Goal: Transaction & Acquisition: Purchase product/service

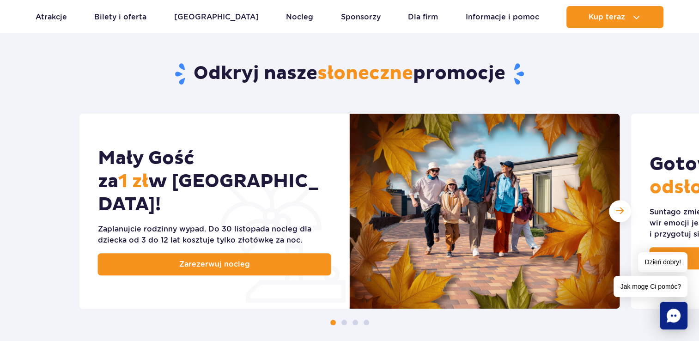
scroll to position [139, 0]
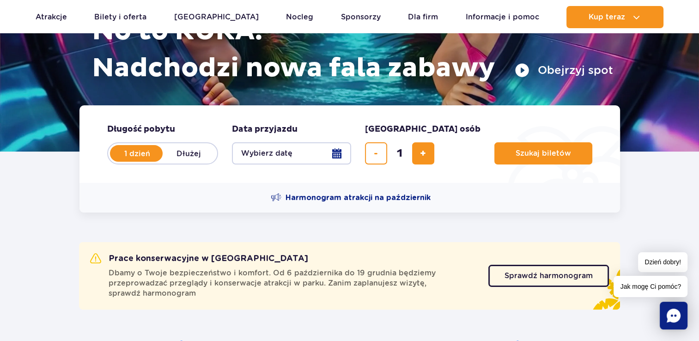
click at [342, 151] on button "Wybierz datę" at bounding box center [291, 153] width 119 height 22
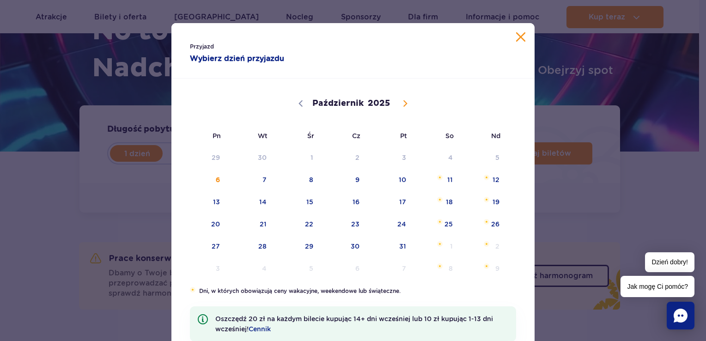
click at [398, 103] on span at bounding box center [406, 104] width 16 height 16
select select "10"
click at [399, 180] on span "7" at bounding box center [390, 179] width 47 height 21
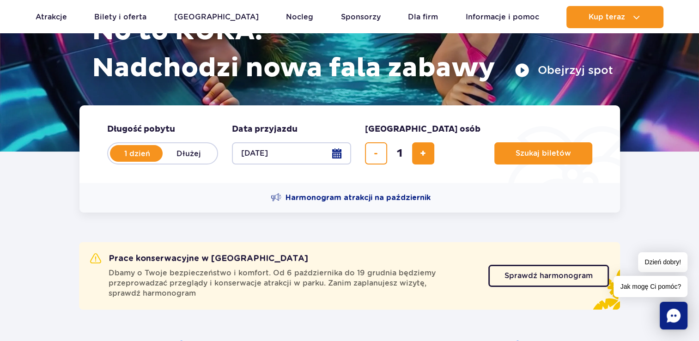
click at [405, 160] on input "1" at bounding box center [400, 153] width 22 height 22
drag, startPoint x: 401, startPoint y: 153, endPoint x: 387, endPoint y: 159, distance: 15.8
click at [387, 159] on div "1" at bounding box center [399, 153] width 69 height 22
drag, startPoint x: 387, startPoint y: 159, endPoint x: 409, endPoint y: 163, distance: 22.5
click at [409, 163] on input "1" at bounding box center [400, 153] width 22 height 22
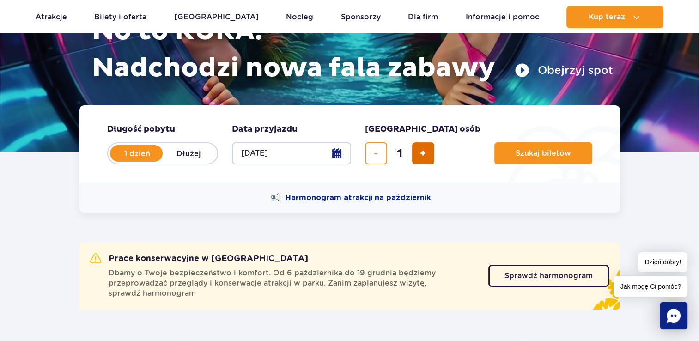
click at [422, 153] on span "dodaj bilet" at bounding box center [423, 153] width 6 height 0
click at [420, 153] on span "dodaj bilet" at bounding box center [423, 153] width 6 height 0
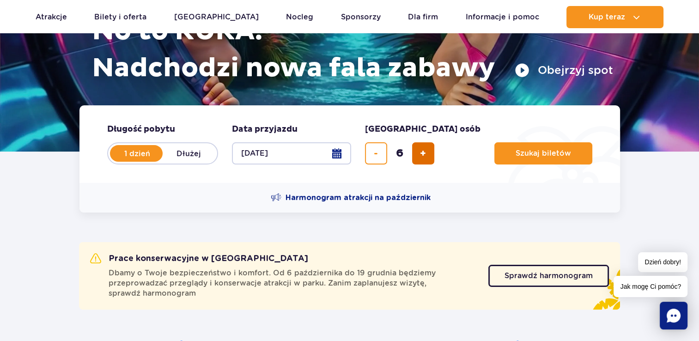
click at [420, 153] on span "dodaj bilet" at bounding box center [423, 153] width 6 height 0
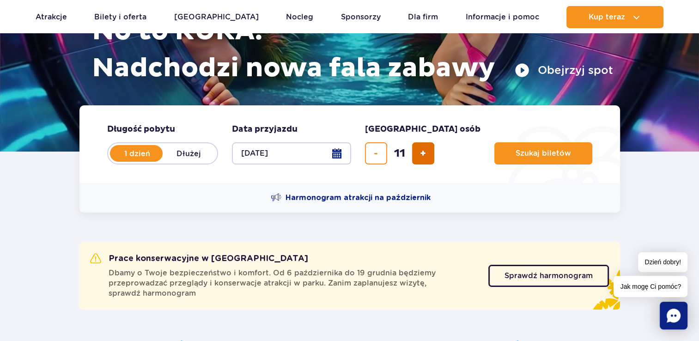
click at [420, 153] on span "dodaj bilet" at bounding box center [423, 153] width 6 height 0
click at [417, 152] on button "dodaj bilet" at bounding box center [423, 153] width 22 height 22
type input "14"
click at [417, 152] on div "14" at bounding box center [399, 153] width 69 height 22
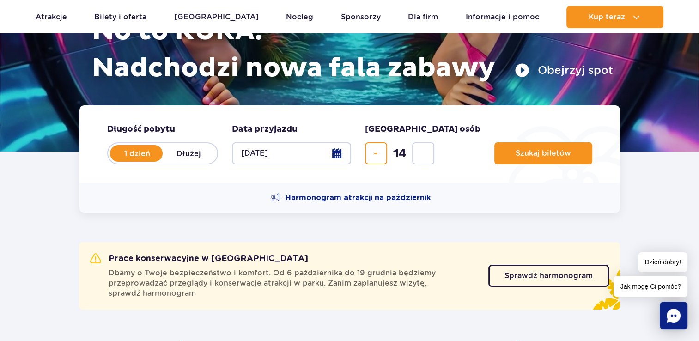
click at [417, 153] on div "14" at bounding box center [399, 153] width 69 height 22
click at [419, 154] on div "14" at bounding box center [399, 153] width 69 height 22
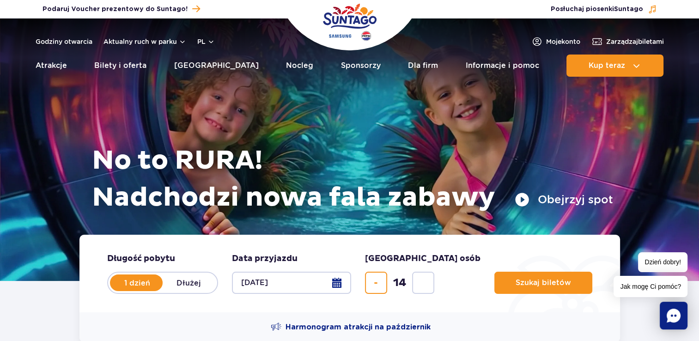
scroll to position [0, 0]
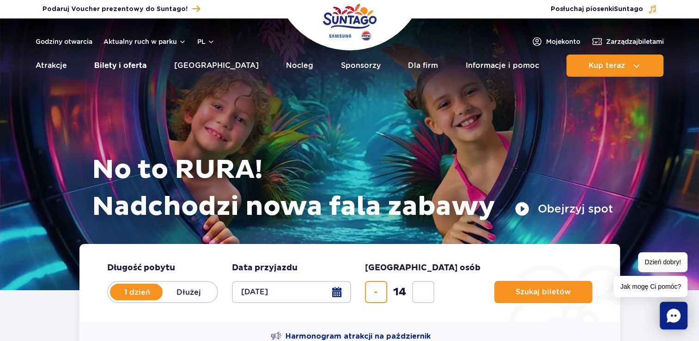
click at [147, 64] on link "Bilety i oferta" at bounding box center [120, 66] width 52 height 22
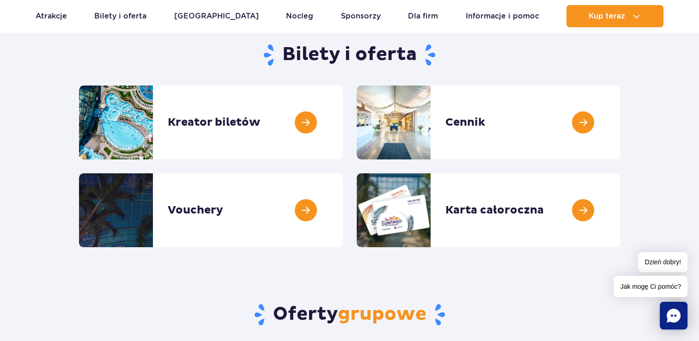
scroll to position [92, 0]
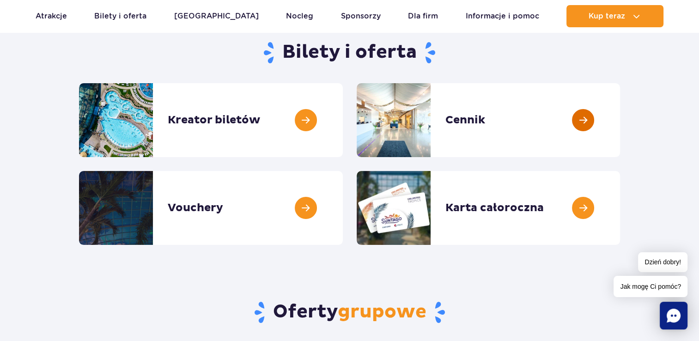
click at [620, 99] on link at bounding box center [620, 120] width 0 height 74
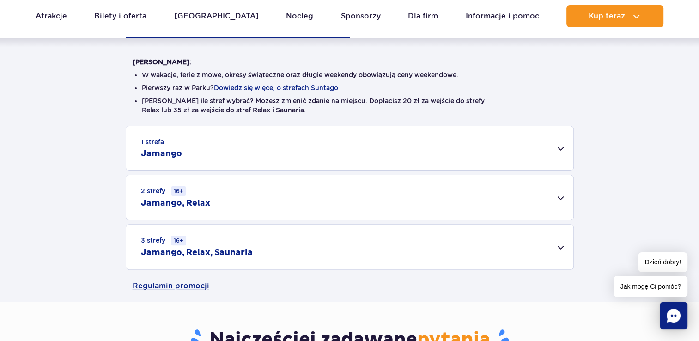
scroll to position [231, 0]
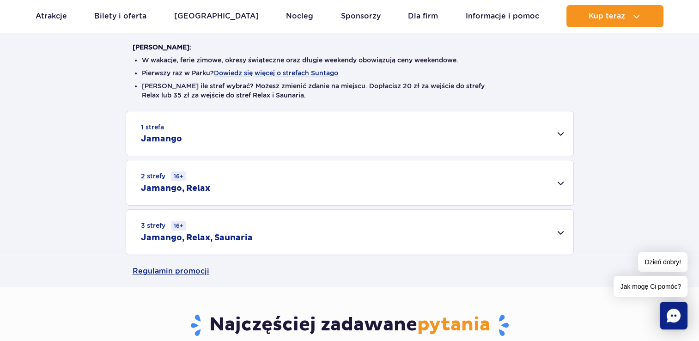
click at [552, 129] on div "1 strefa Jamango" at bounding box center [350, 133] width 448 height 44
